Goal: Task Accomplishment & Management: Use online tool/utility

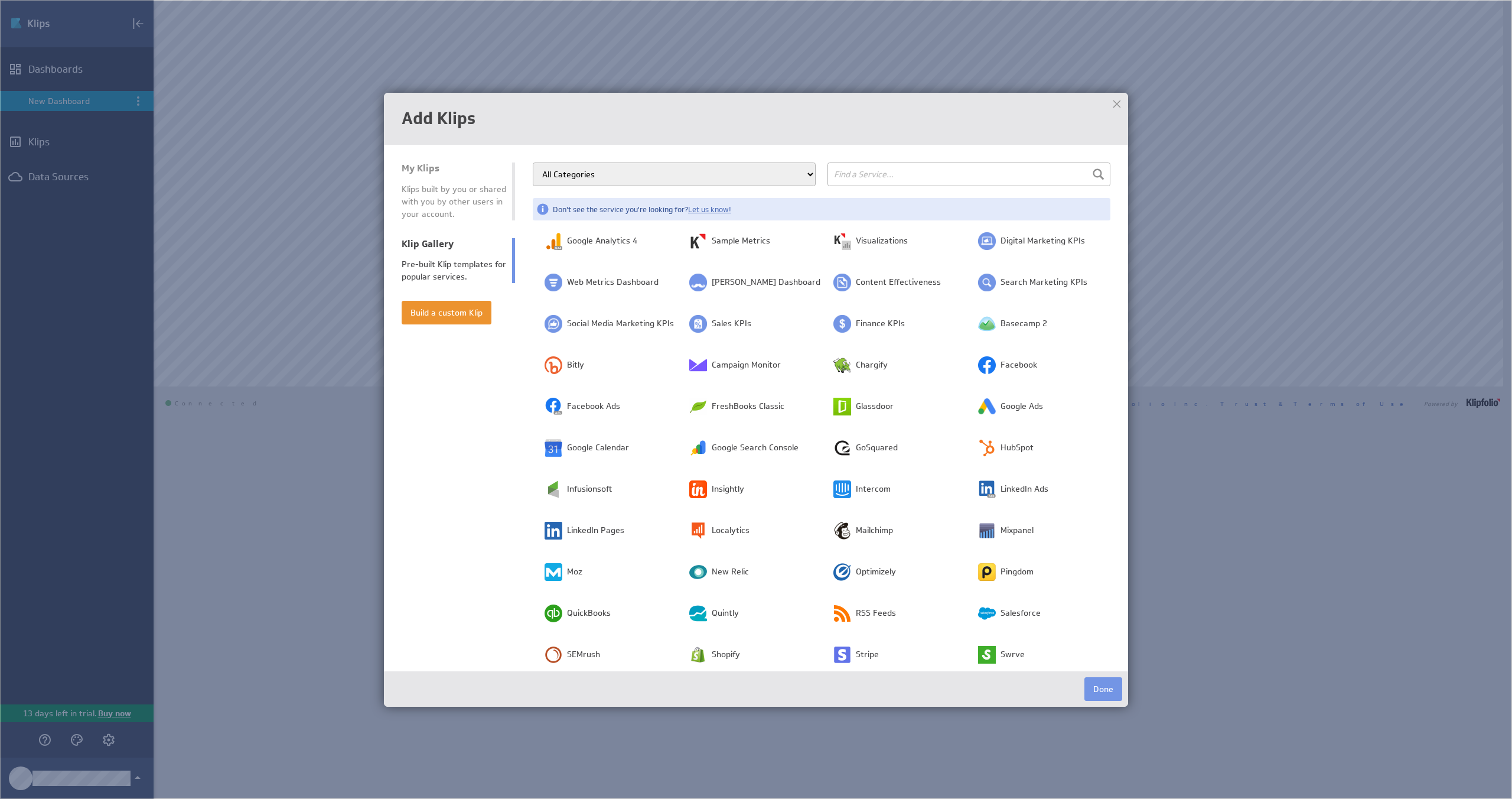
click at [1117, 108] on div at bounding box center [1117, 104] width 18 height 18
click at [1114, 109] on div at bounding box center [1117, 104] width 18 height 18
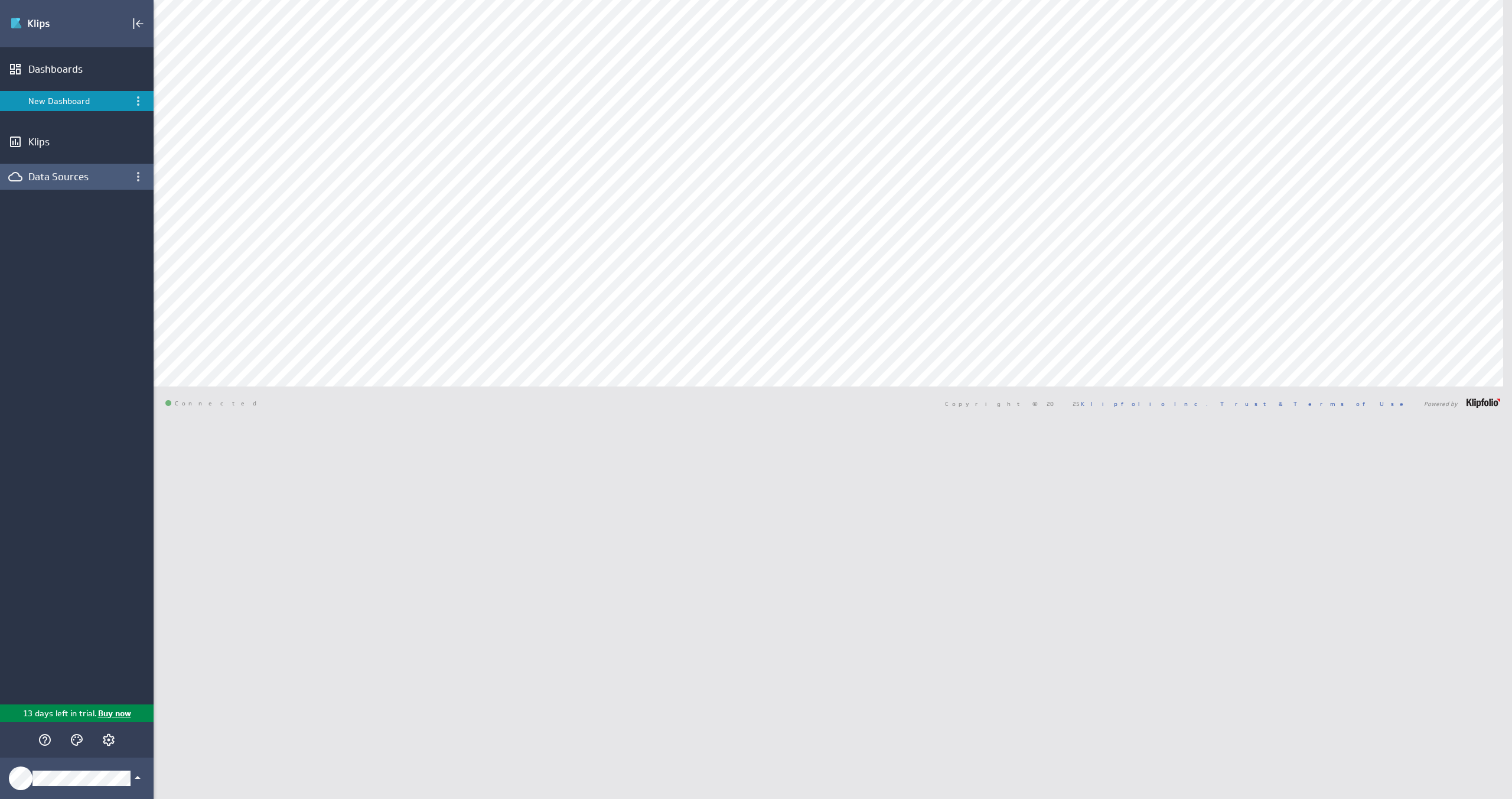
click at [70, 181] on div "Data Sources" at bounding box center [77, 177] width 97 height 13
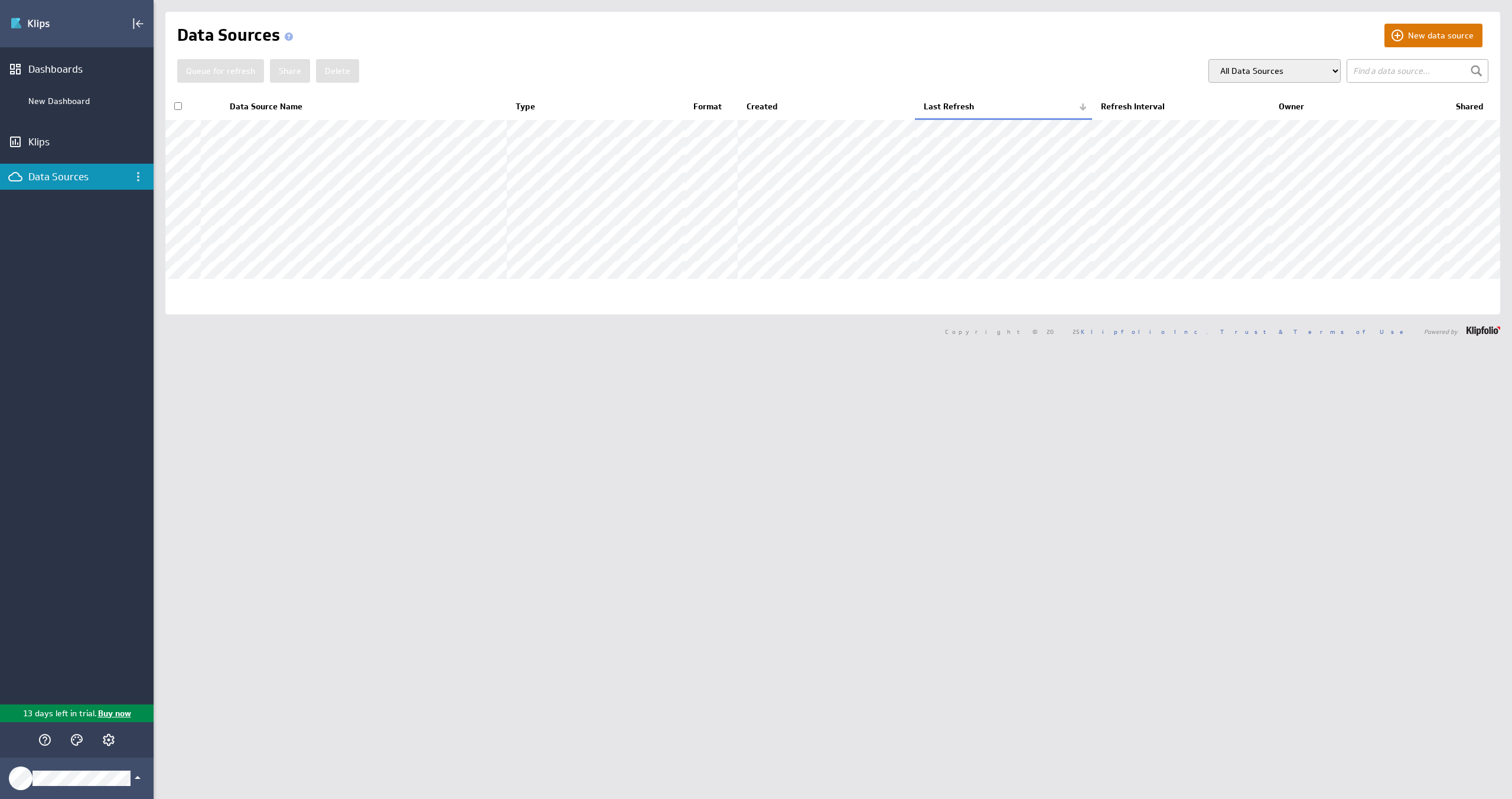
click at [1444, 39] on button "New data source" at bounding box center [1433, 35] width 98 height 23
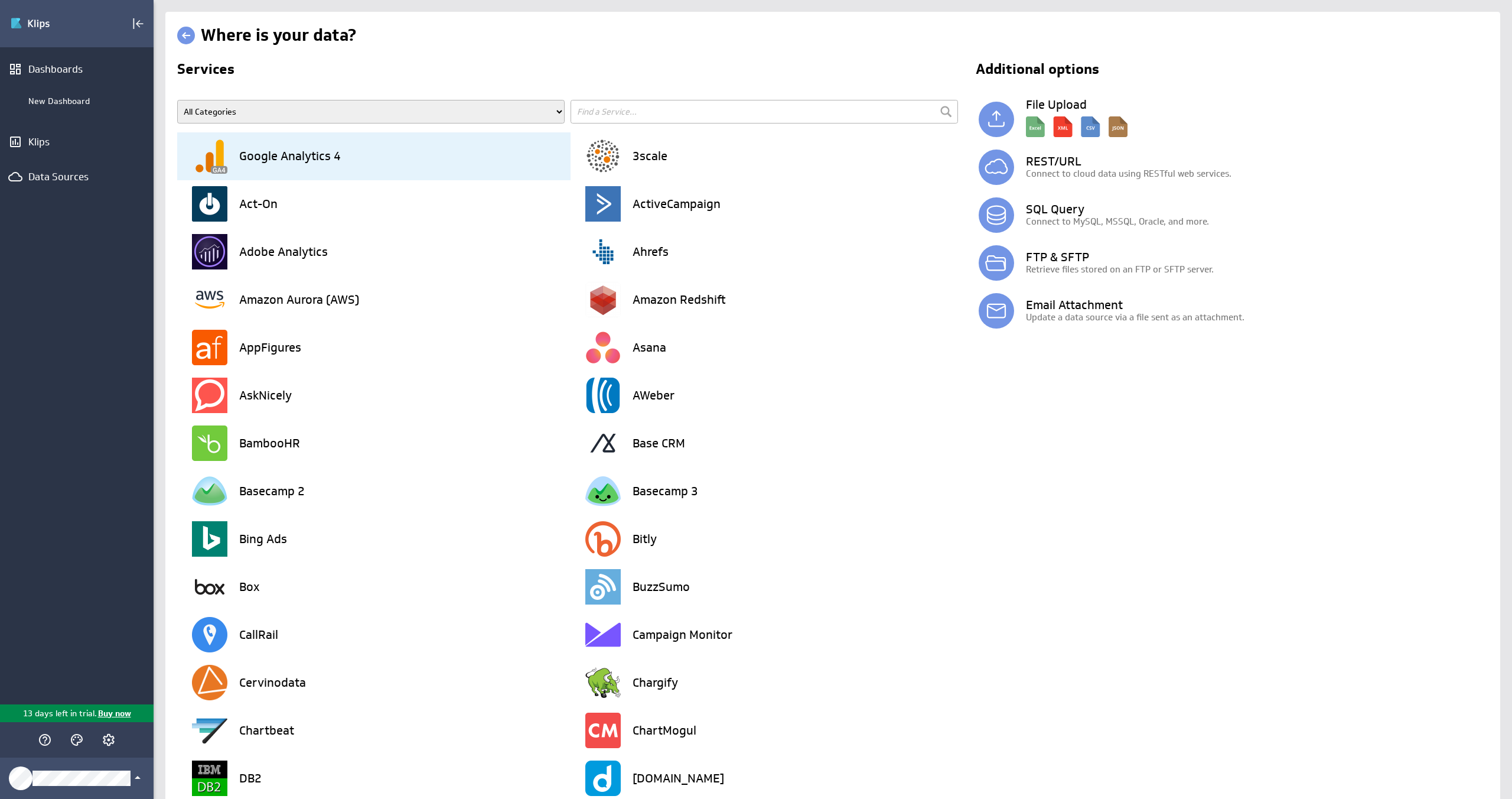
click at [332, 162] on h3 "Google Analytics 4" at bounding box center [290, 156] width 102 height 12
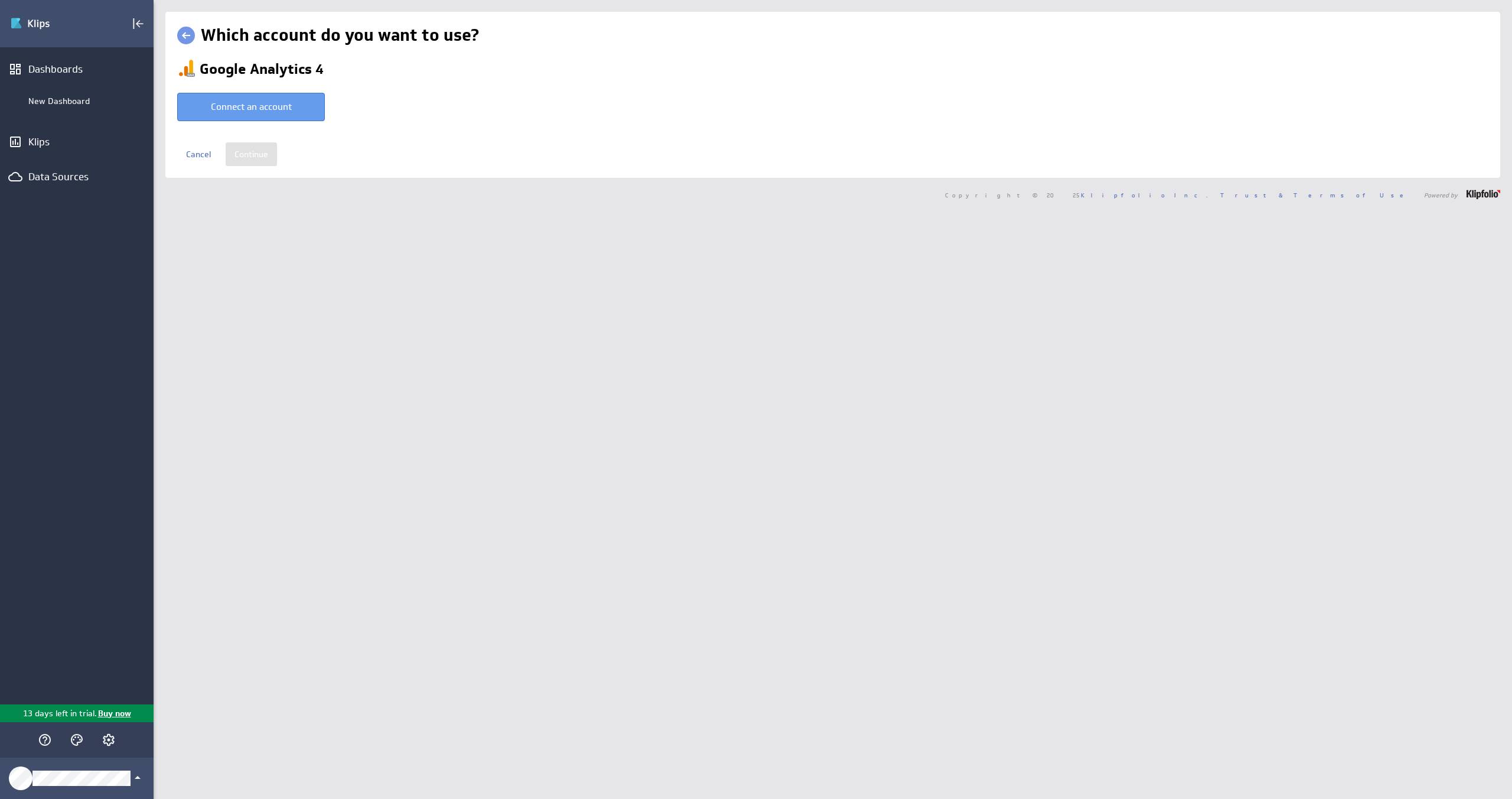
click at [264, 112] on button "Connect an account" at bounding box center [251, 107] width 148 height 28
type input "Valentin @ Google created Aug 22, 2025 at 6:03 AM EDT"
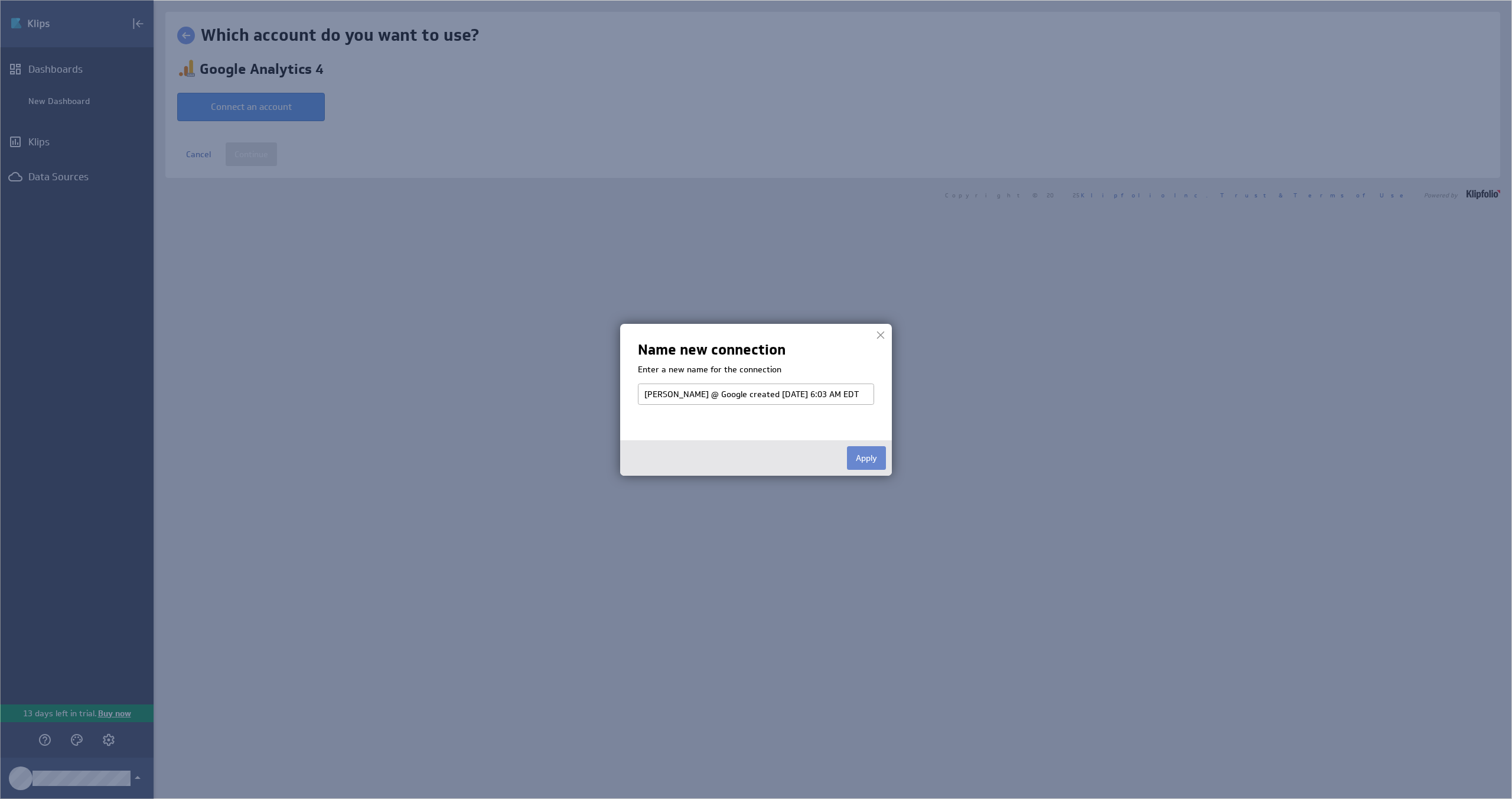
click at [867, 459] on button "Apply" at bounding box center [866, 458] width 39 height 23
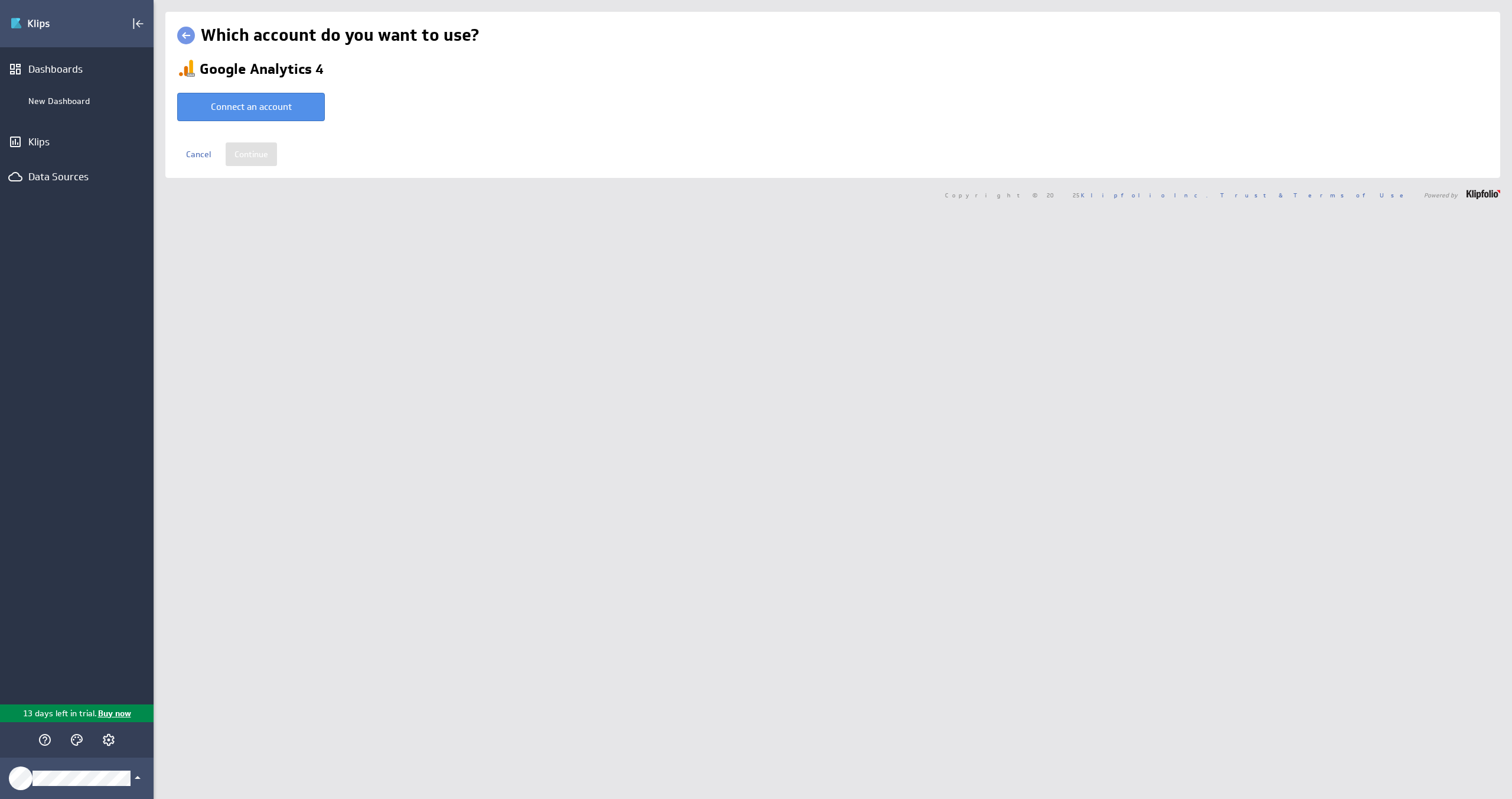
select select "1bef4706ea065dc82723226166e27a2d"
click at [260, 150] on input "Continue" at bounding box center [251, 147] width 52 height 23
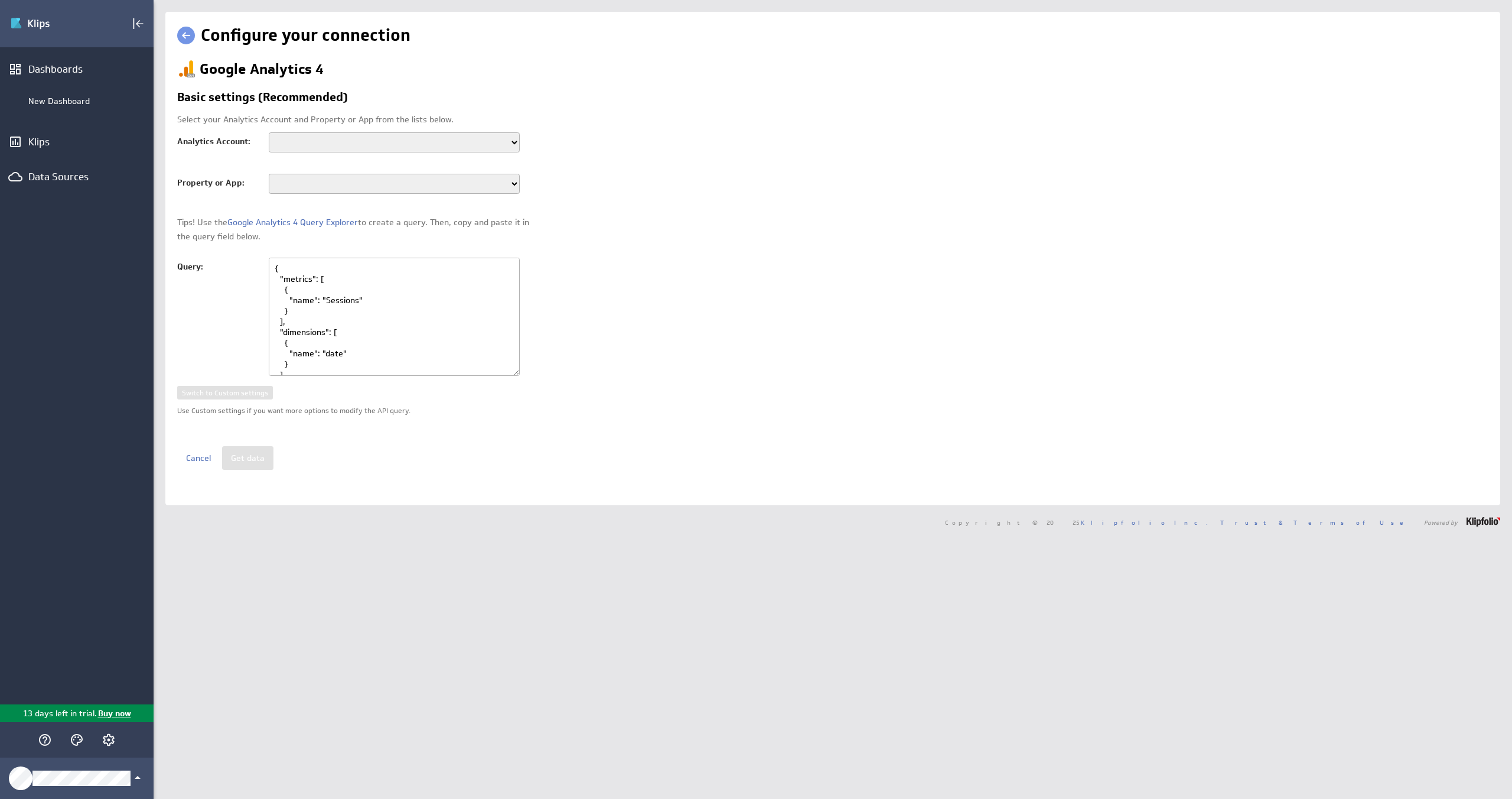
click at [514, 146] on select "PeopleForce" at bounding box center [394, 142] width 251 height 20
select select "accounts/115494184"
click at [269, 132] on select "PeopleForce" at bounding box center [394, 142] width 251 height 20
click at [515, 185] on select "peopleforce.io - GA4 app.peopleforce.io - GA4 help.peopleforce.io" at bounding box center [394, 184] width 251 height 20
select select "properties/316157322"
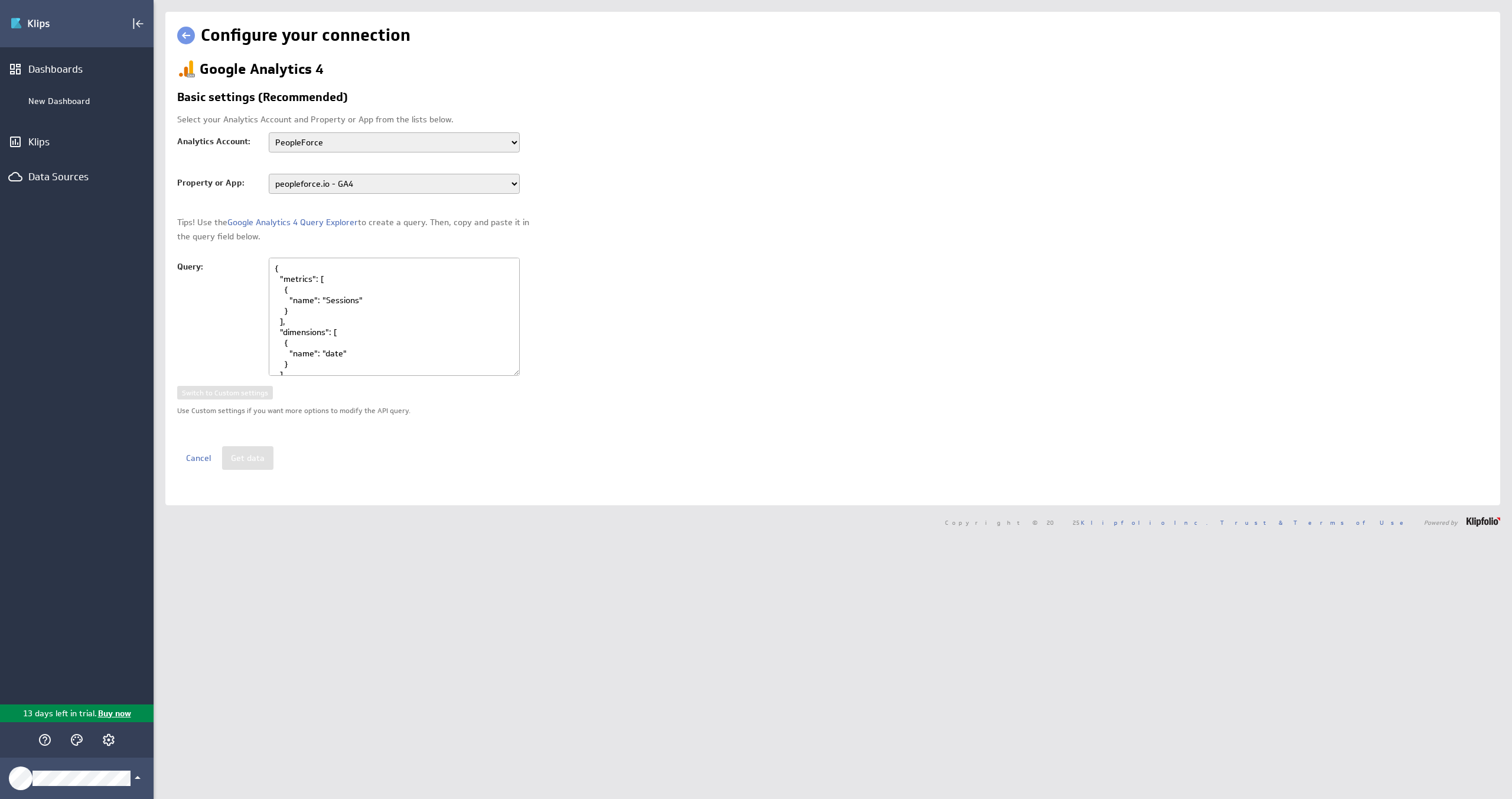
click at [269, 174] on select "peopleforce.io - GA4 app.peopleforce.io - GA4 help.peopleforce.io" at bounding box center [394, 184] width 251 height 20
click at [738, 222] on div "Google Analytics 4 Basic settings (Recommended) Select your Analytics Account a…" at bounding box center [833, 264] width 1312 height 410
click at [251, 467] on button "Get data" at bounding box center [248, 458] width 52 height 23
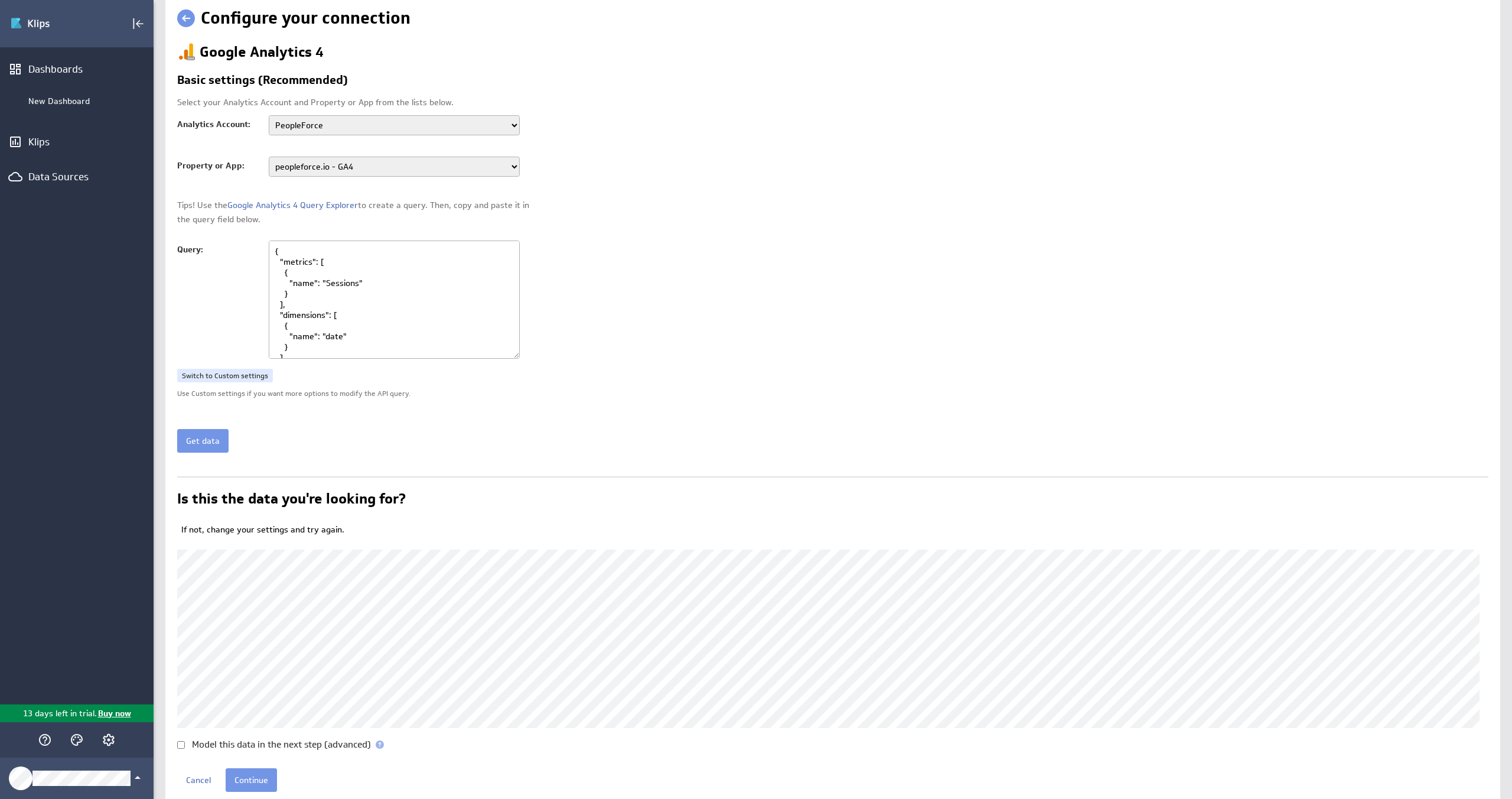
scroll to position [55, 0]
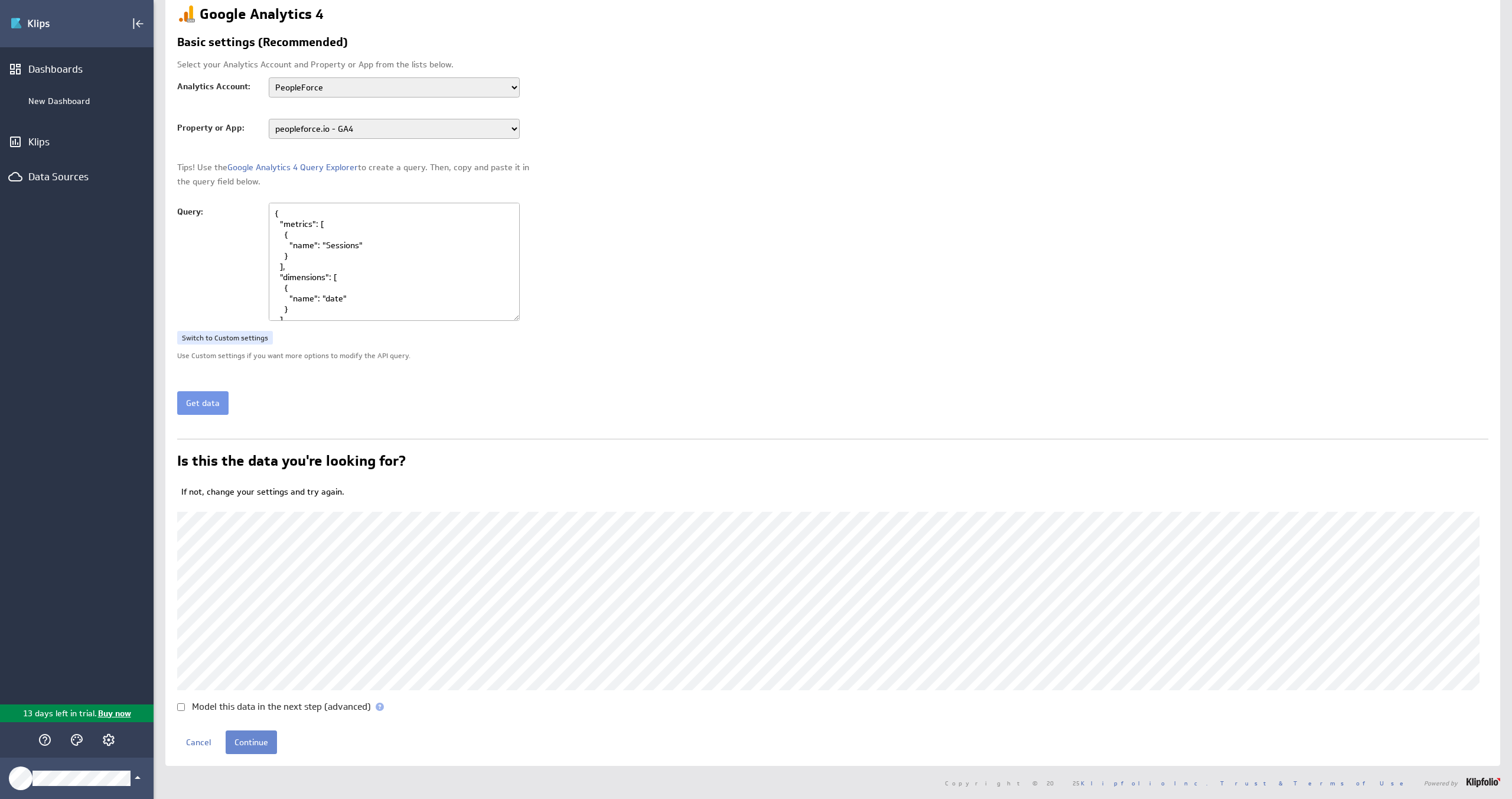
click at [255, 747] on input "Continue" at bounding box center [251, 742] width 52 height 23
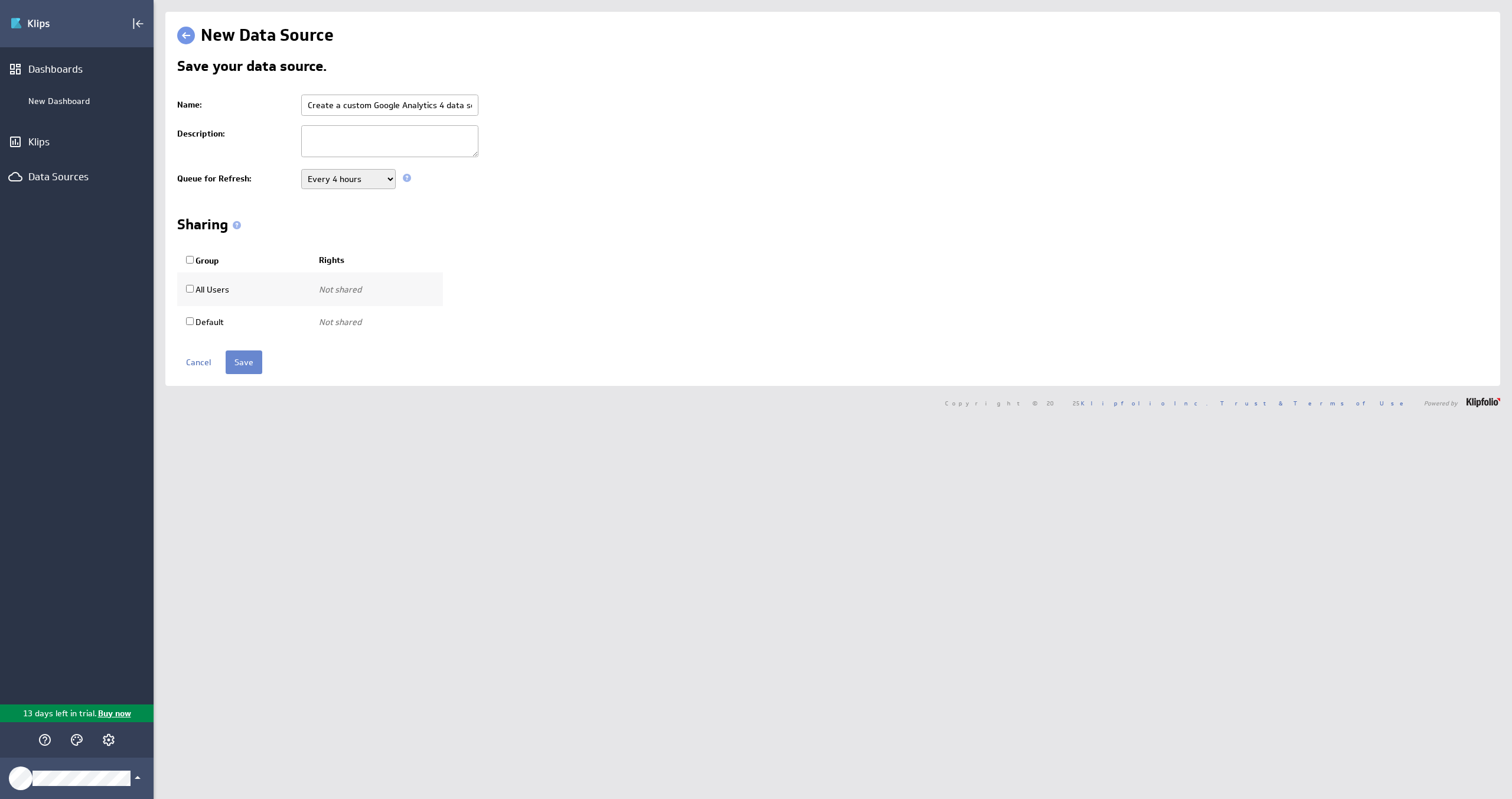
click at [247, 368] on input "Save" at bounding box center [244, 362] width 37 height 23
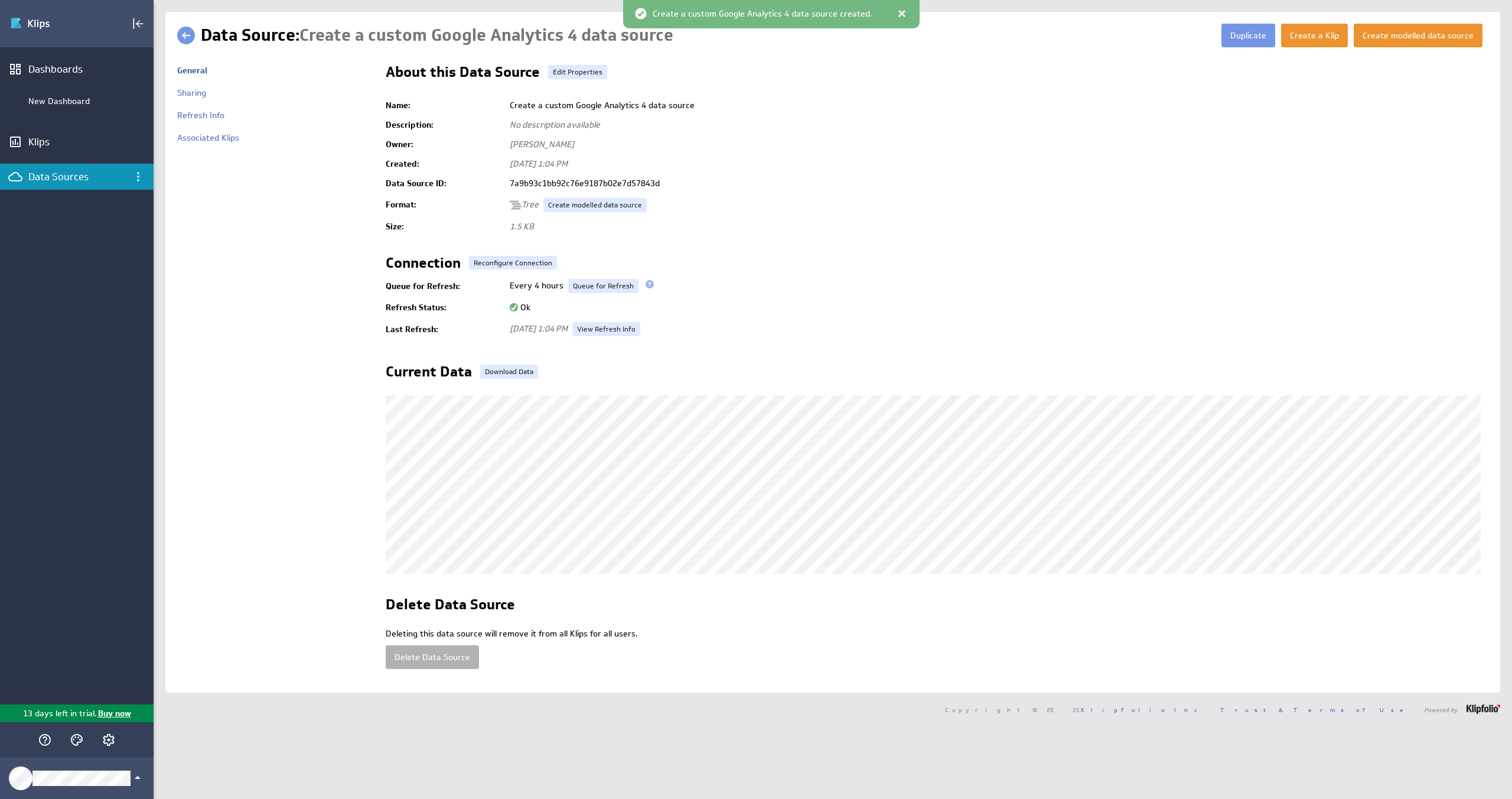
click at [896, 15] on div at bounding box center [902, 13] width 12 height 12
click at [1323, 35] on button "Create a Klip" at bounding box center [1315, 35] width 67 height 23
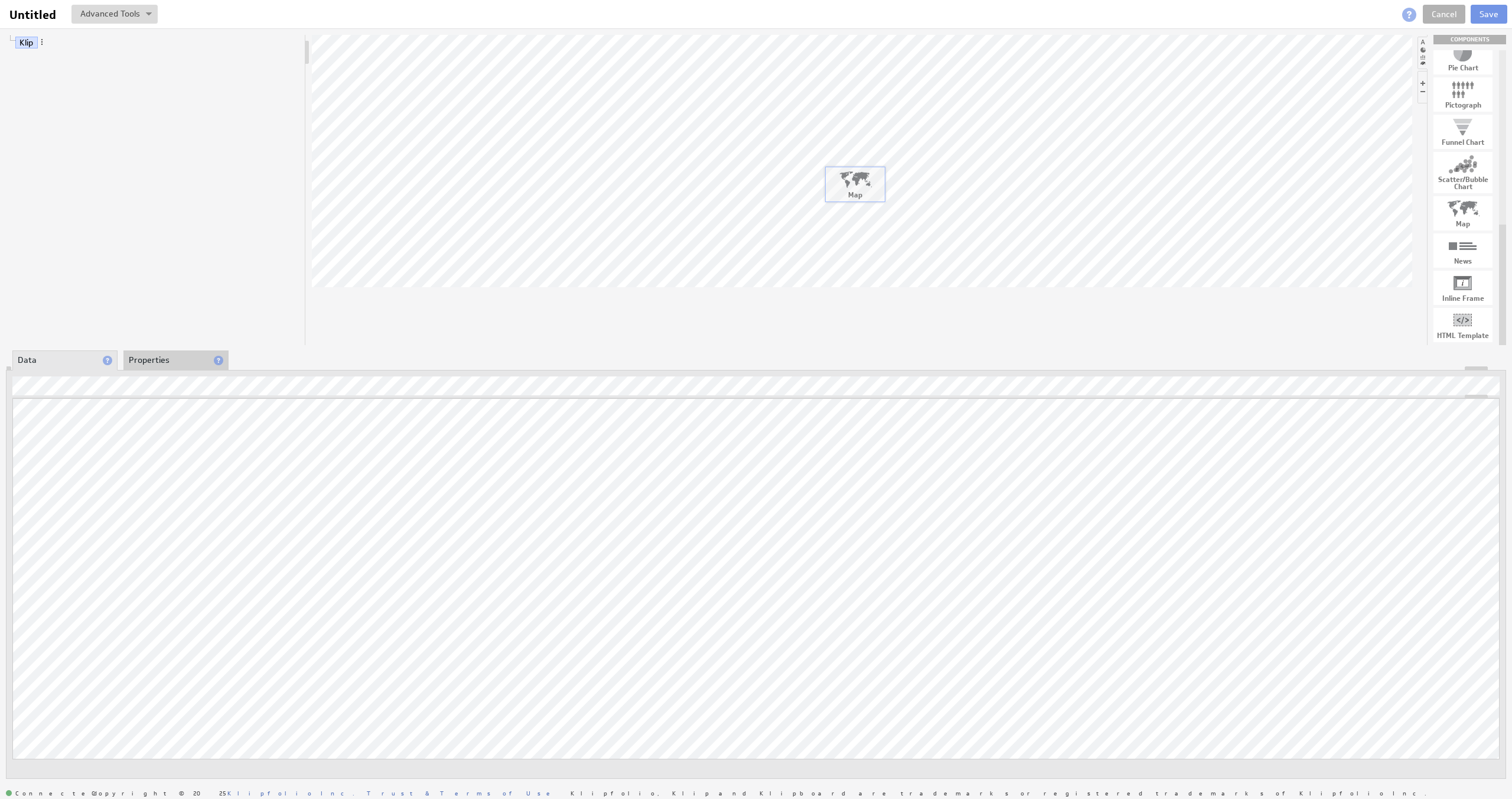
drag, startPoint x: 1465, startPoint y: 217, endPoint x: 812, endPoint y: 195, distance: 653.4
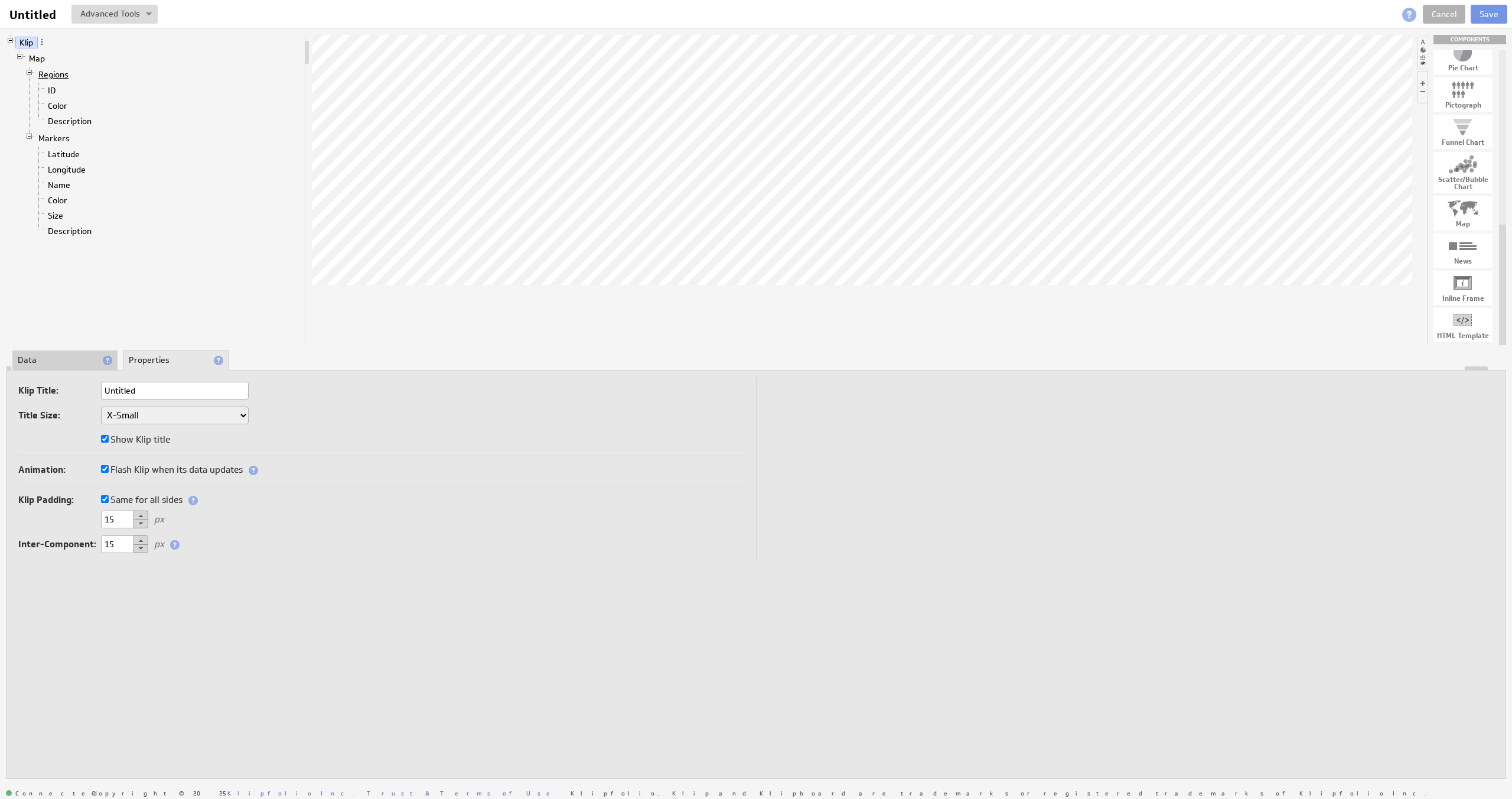
click at [54, 76] on link "Regions" at bounding box center [53, 74] width 39 height 12
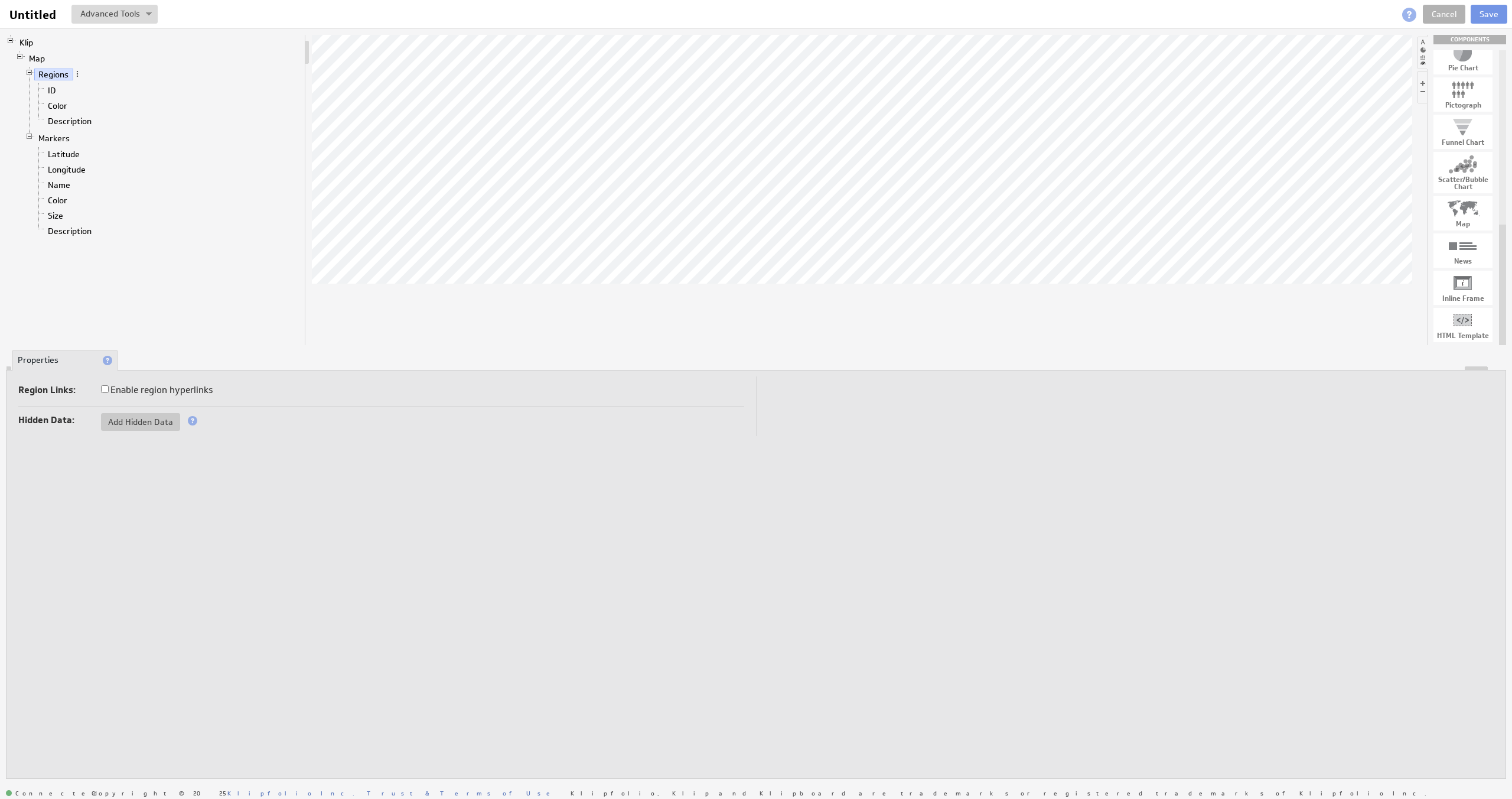
click at [52, 98] on li "Color" at bounding box center [167, 105] width 266 height 15
click at [58, 121] on link "Description" at bounding box center [69, 121] width 53 height 12
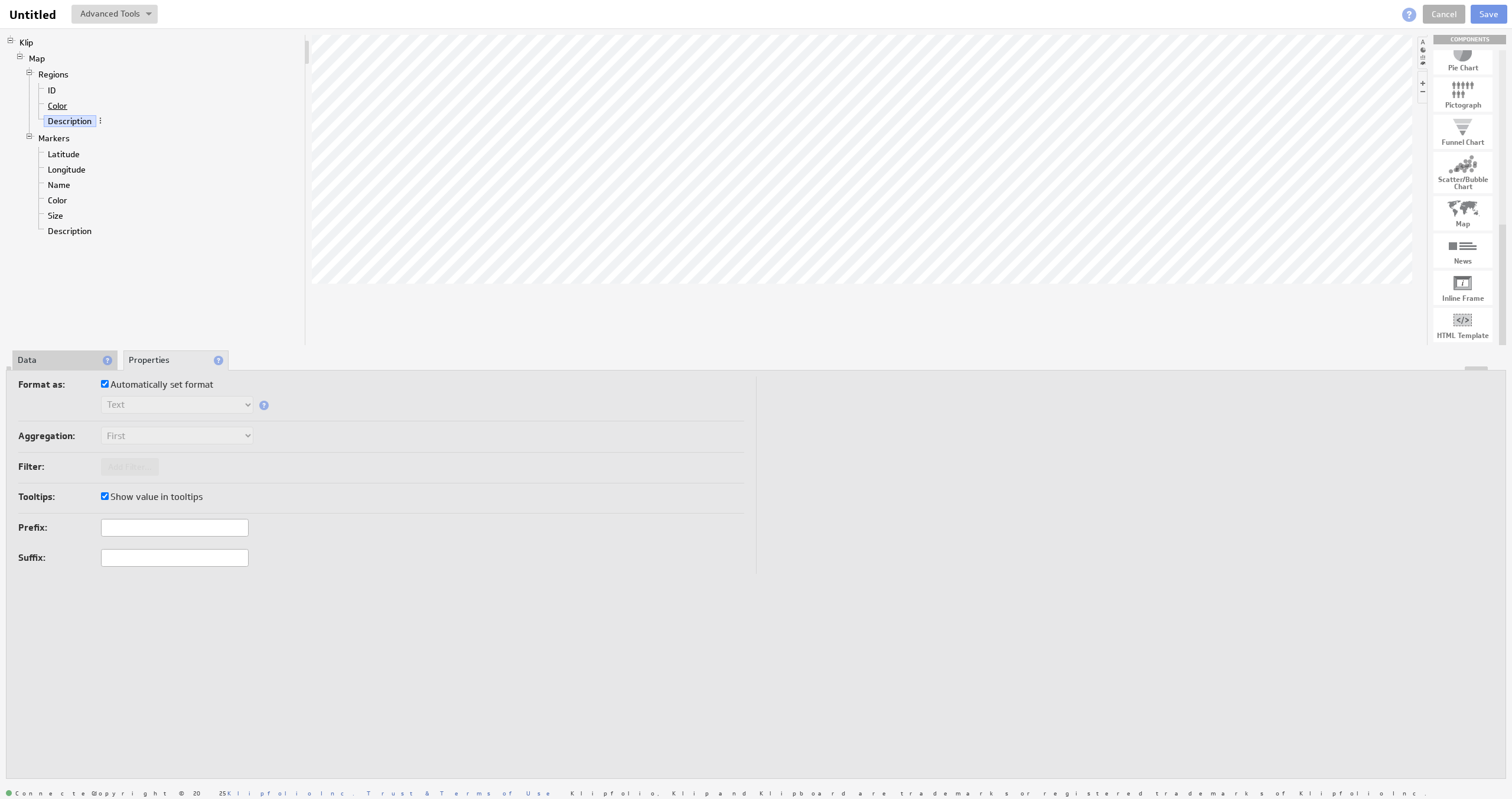
click at [59, 107] on link "Color" at bounding box center [58, 106] width 28 height 12
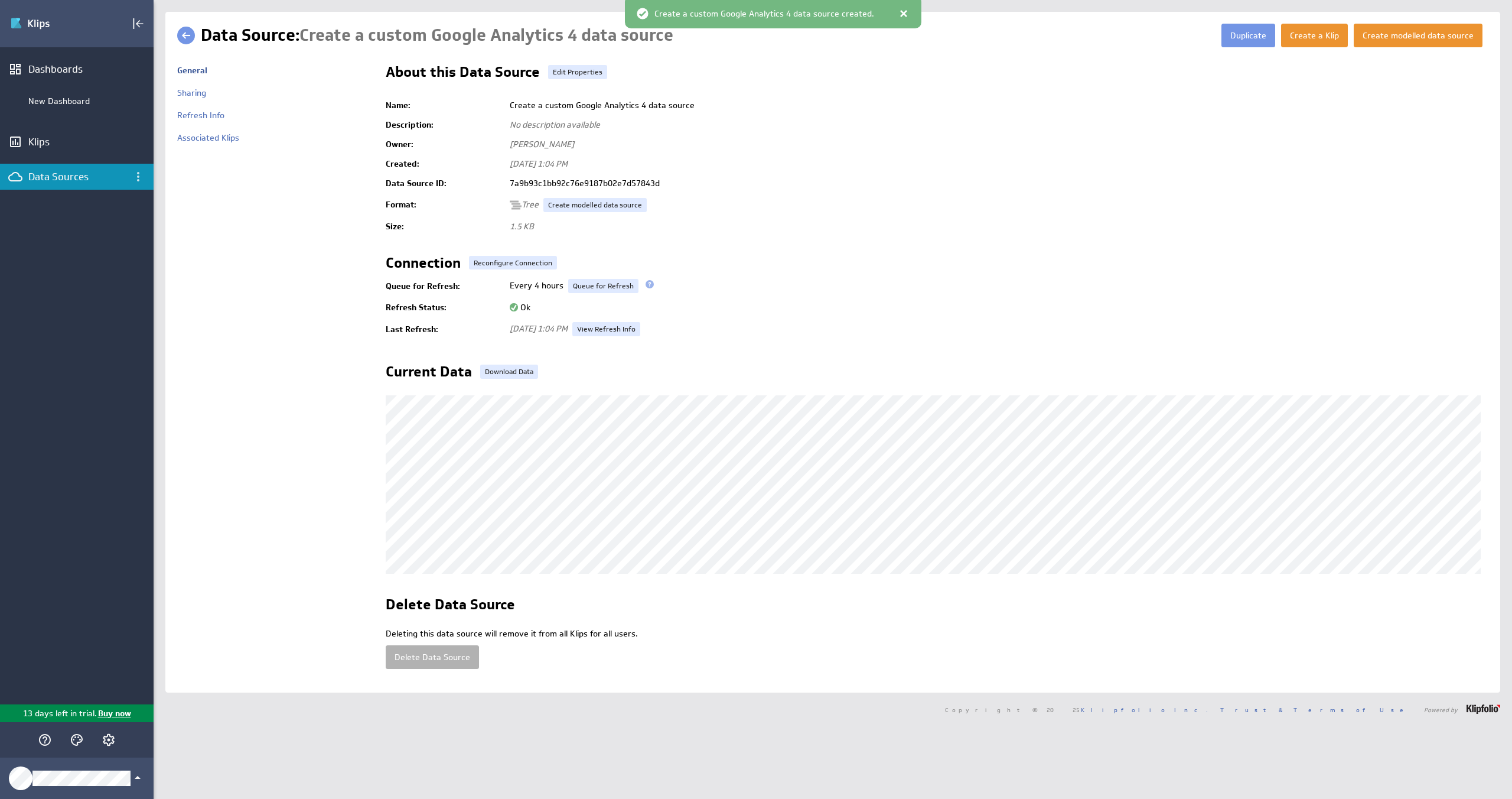
click at [899, 15] on div at bounding box center [904, 13] width 12 height 12
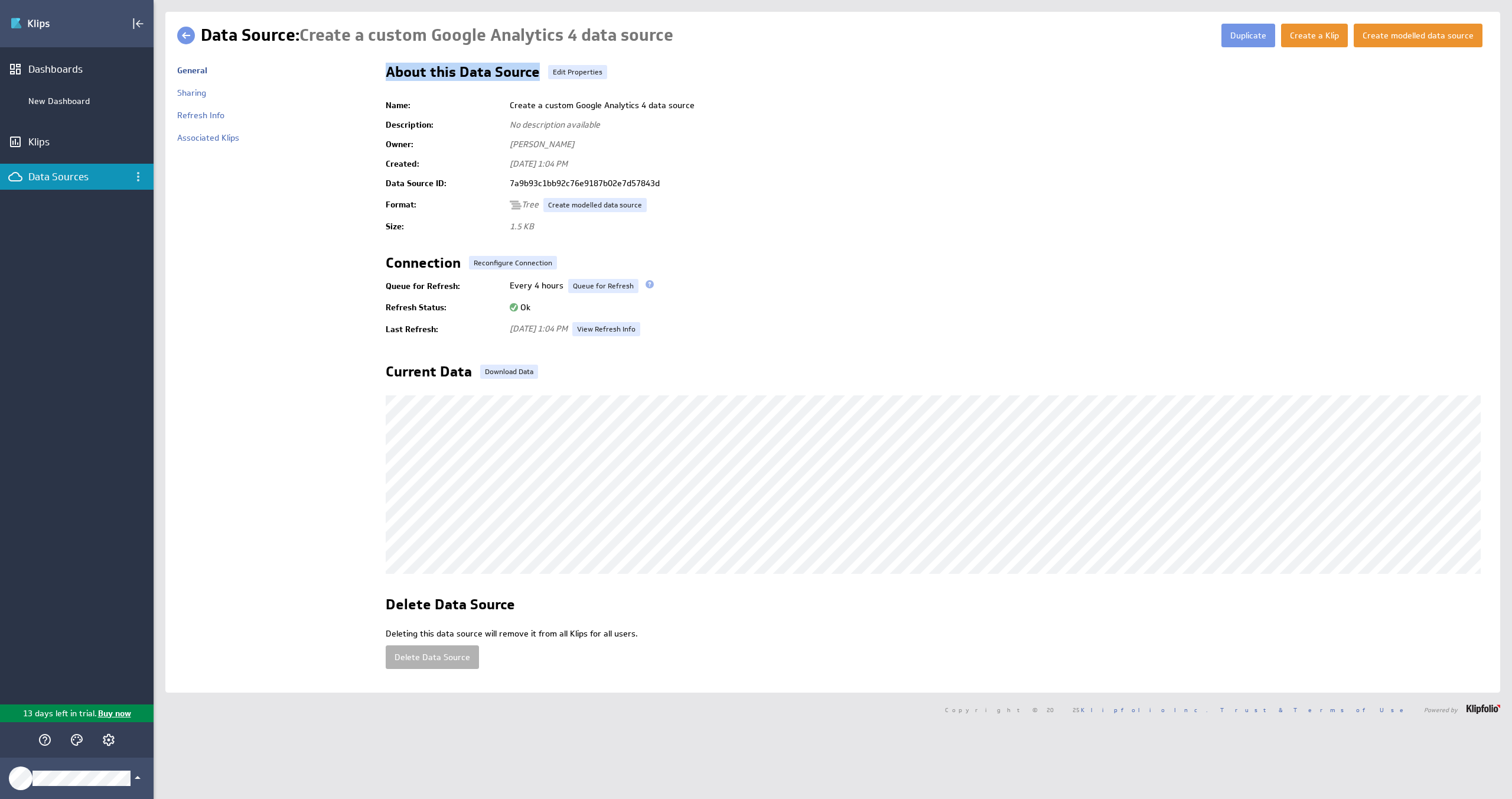
drag, startPoint x: 389, startPoint y: 73, endPoint x: 540, endPoint y: 77, distance: 151.1
click at [540, 77] on td "About this Data Source Edit Properties Name: Create a custom Google Analytics 4…" at bounding box center [931, 370] width 1114 height 622
drag, startPoint x: 746, startPoint y: 89, endPoint x: 728, endPoint y: 209, distance: 121.3
click at [746, 89] on div "About this Data Source Edit Properties Name: Create a custom Google Analytics 4…" at bounding box center [937, 203] width 1103 height 276
